Goal: Find specific page/section: Find specific page/section

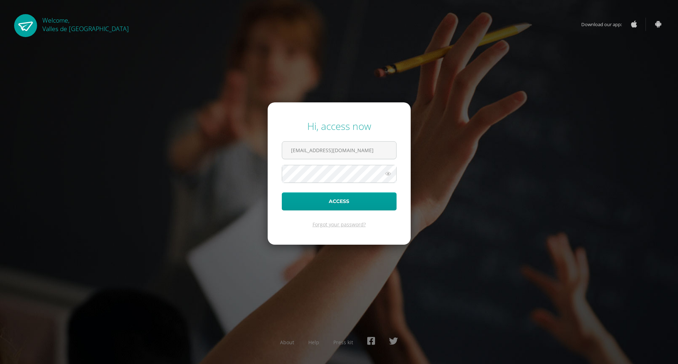
click at [282, 192] on button "Access" at bounding box center [339, 201] width 115 height 18
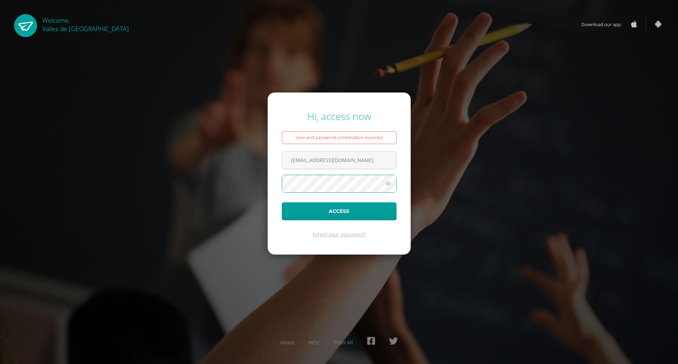
click at [282, 202] on button "Access" at bounding box center [339, 211] width 115 height 18
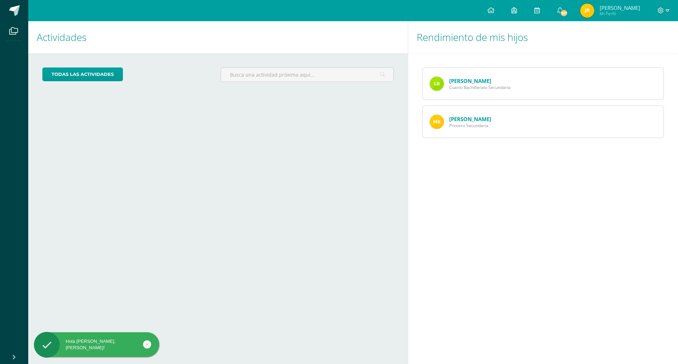
click at [470, 120] on link "[PERSON_NAME]" at bounding box center [470, 118] width 42 height 7
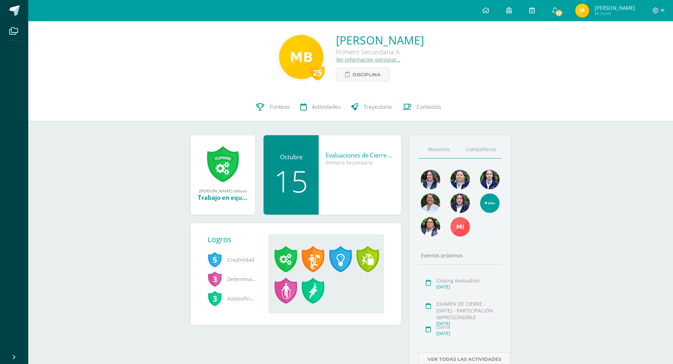
click at [485, 153] on link "Compañeros" at bounding box center [481, 150] width 42 height 18
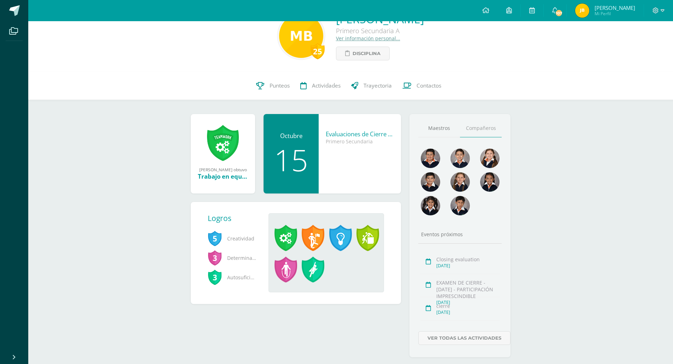
scroll to position [37, 0]
